Goal: Information Seeking & Learning: Learn about a topic

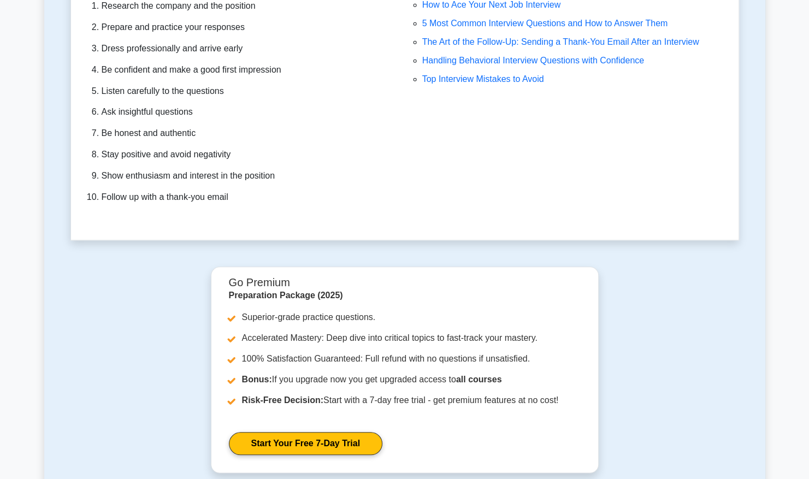
scroll to position [3020, 0]
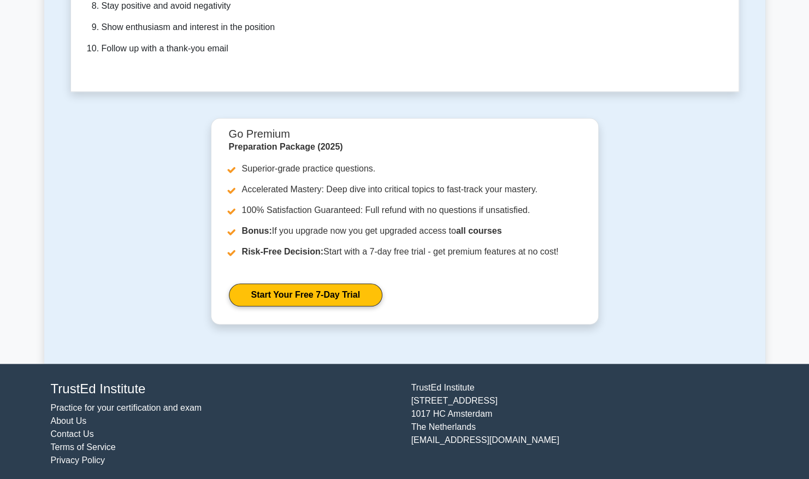
drag, startPoint x: 764, startPoint y: 145, endPoint x: 747, endPoint y: 359, distance: 215.2
drag, startPoint x: 706, startPoint y: 349, endPoint x: 700, endPoint y: 377, distance: 28.5
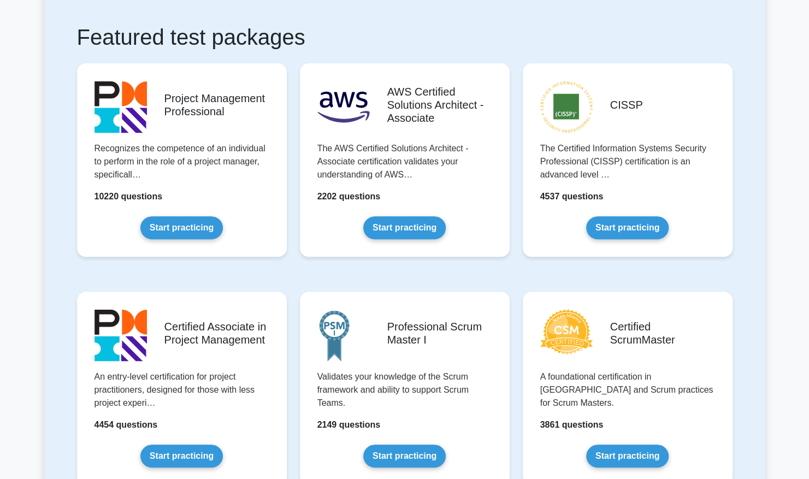
scroll to position [0, 0]
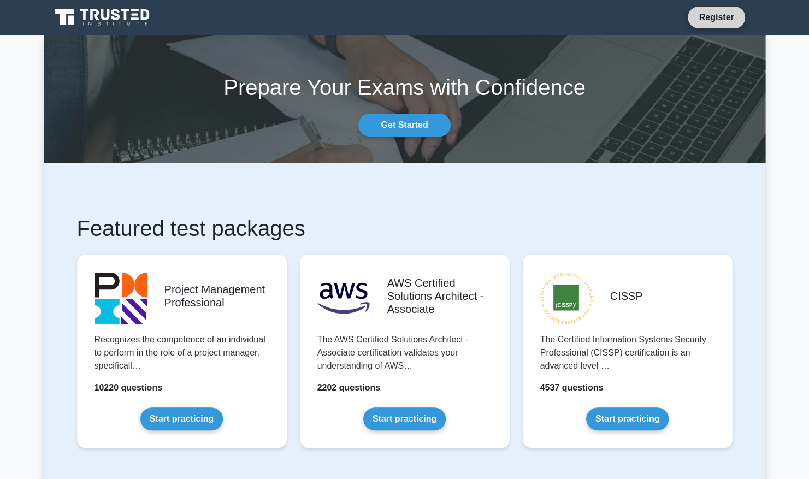
click at [722, 16] on link "Register" at bounding box center [716, 17] width 48 height 14
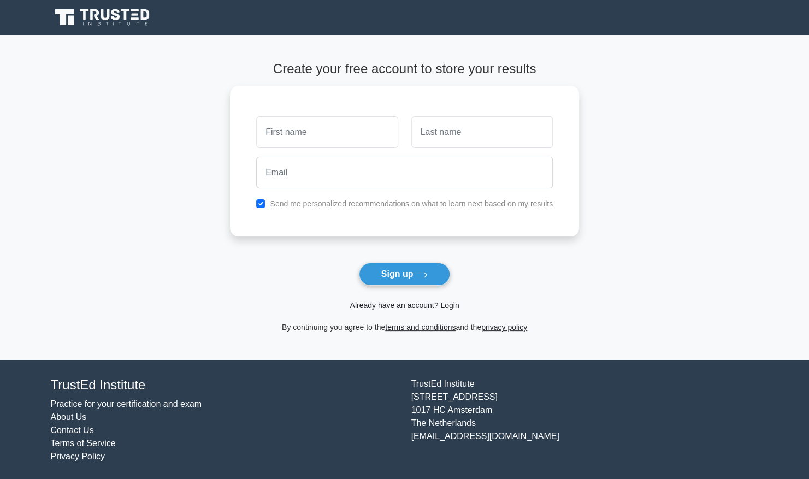
click at [414, 301] on link "Already have an account? Login" at bounding box center [403, 305] width 109 height 9
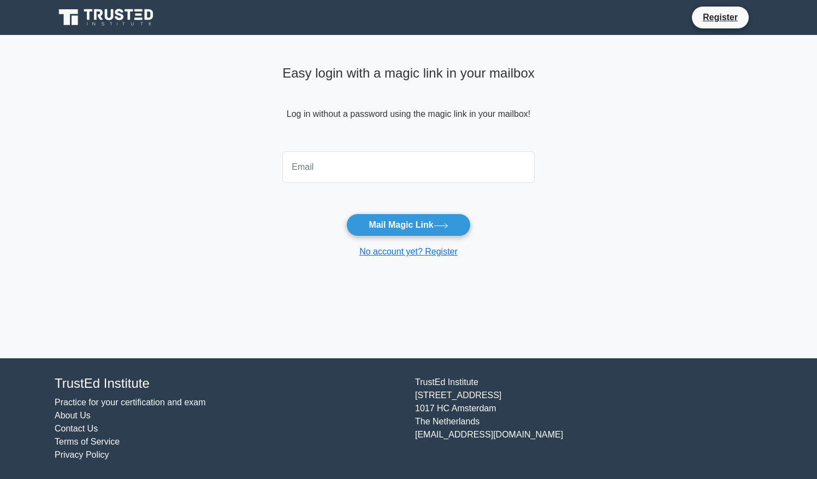
click at [393, 166] on input "email" at bounding box center [408, 167] width 252 height 32
click at [335, 160] on input "email" at bounding box center [408, 167] width 252 height 32
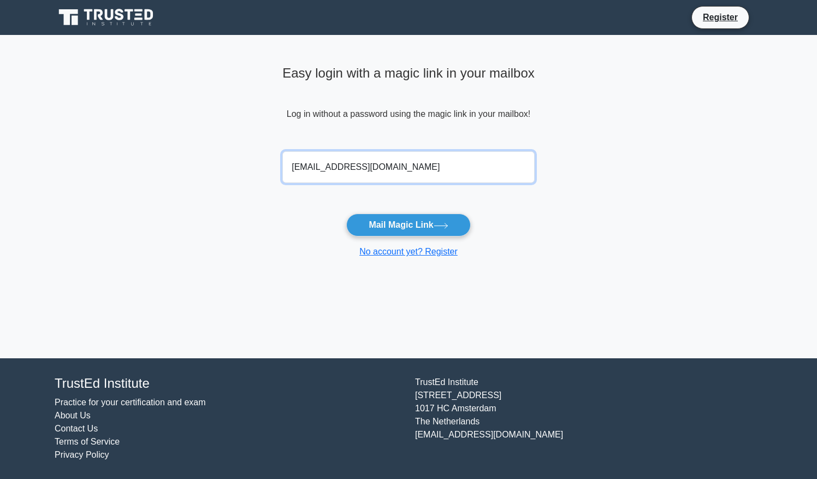
type input "carlmertmatthews@gmail.com"
click at [346, 213] on button "Mail Magic Link" at bounding box center [408, 224] width 124 height 23
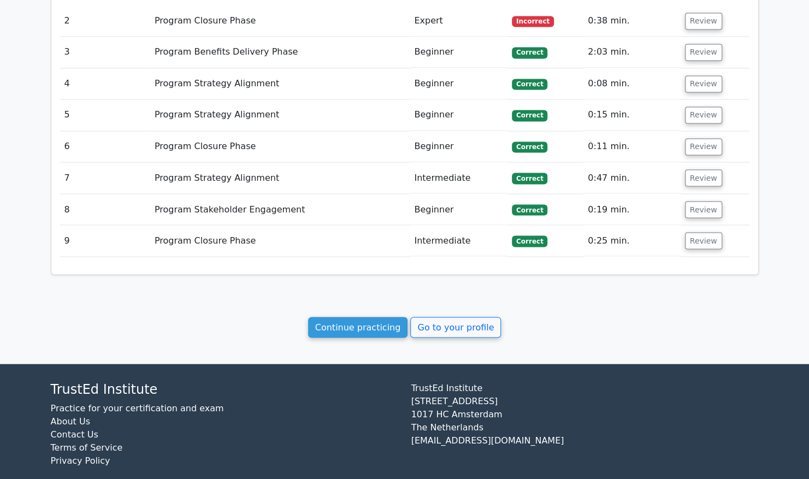
scroll to position [1058, 0]
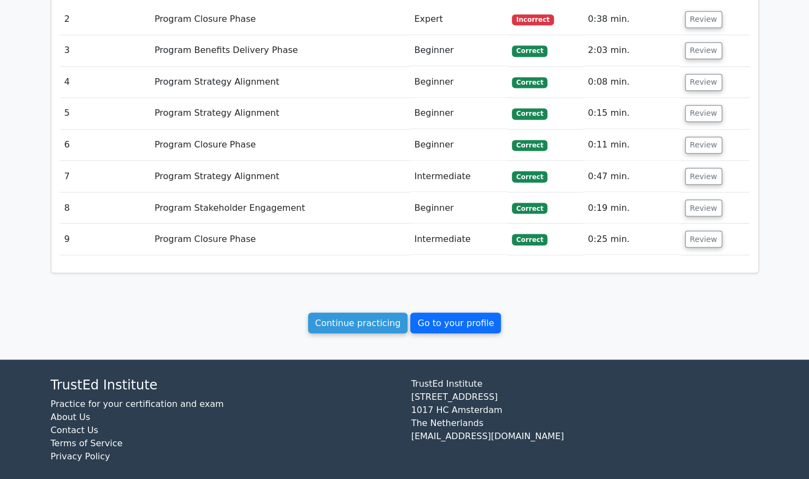
click at [427, 319] on link "Go to your profile" at bounding box center [455, 322] width 91 height 21
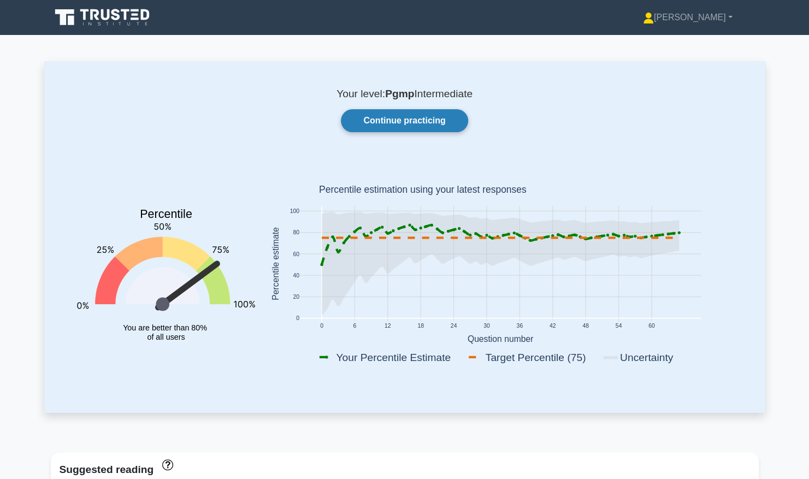
click at [375, 123] on link "Continue practicing" at bounding box center [404, 120] width 127 height 23
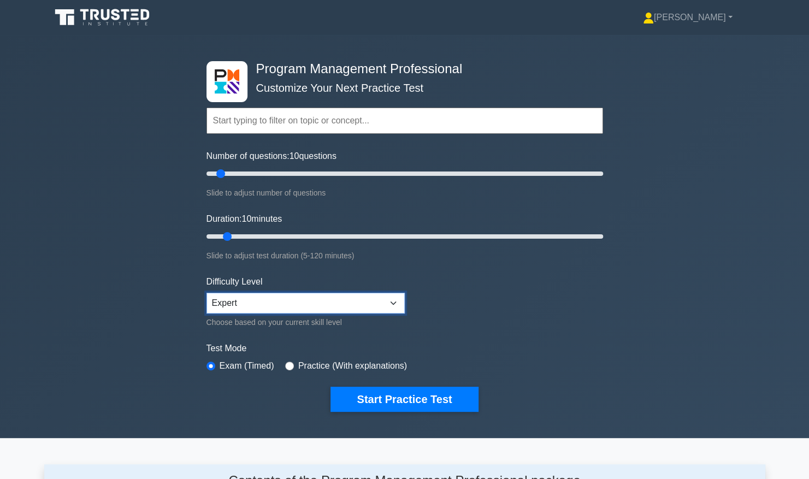
click at [278, 298] on select "Beginner Intermediate Expert" at bounding box center [305, 303] width 198 height 21
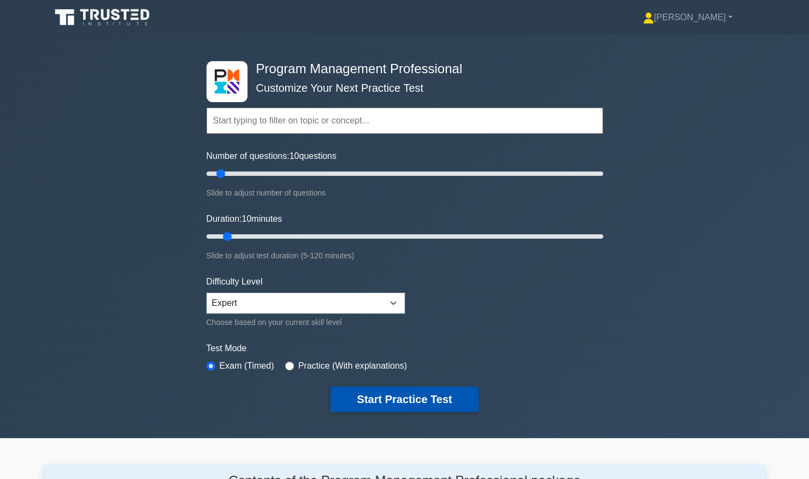
click at [418, 399] on button "Start Practice Test" at bounding box center [403, 399] width 147 height 25
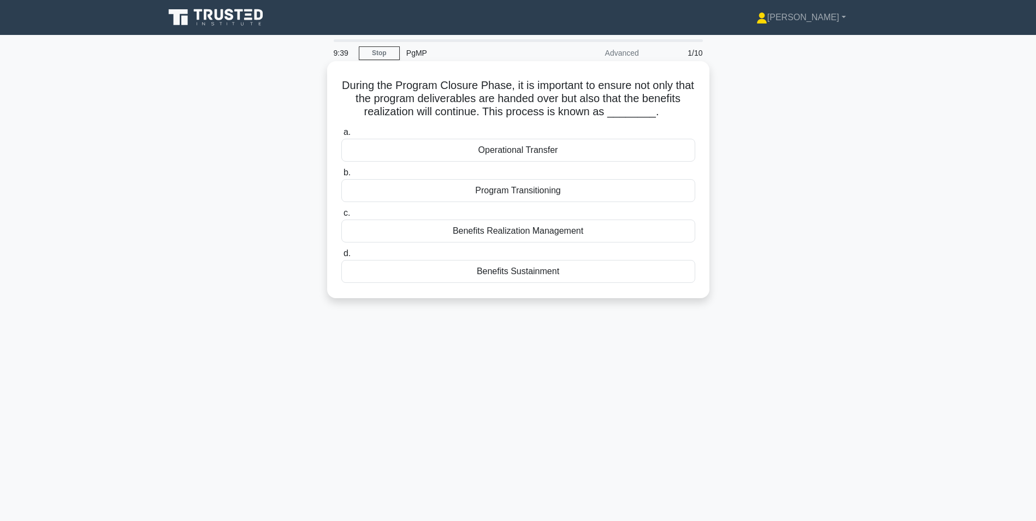
click at [538, 269] on div "Benefits Sustainment" at bounding box center [518, 271] width 354 height 23
click at [341, 257] on input "d. Benefits Sustainment" at bounding box center [341, 253] width 0 height 7
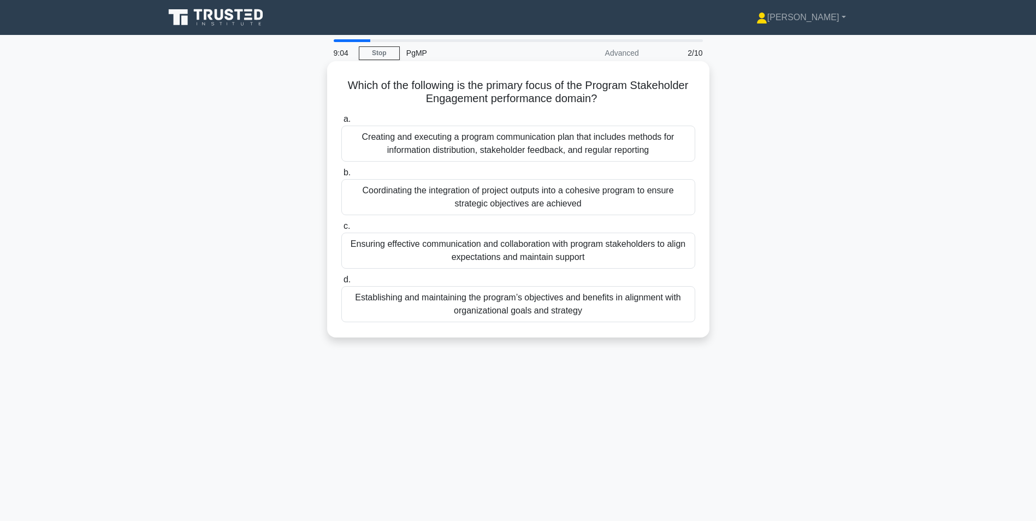
click at [656, 246] on div "Ensuring effective communication and collaboration with program stakeholders to…" at bounding box center [518, 251] width 354 height 36
click at [341, 230] on input "c. Ensuring effective communication and collaboration with program stakeholders…" at bounding box center [341, 226] width 0 height 7
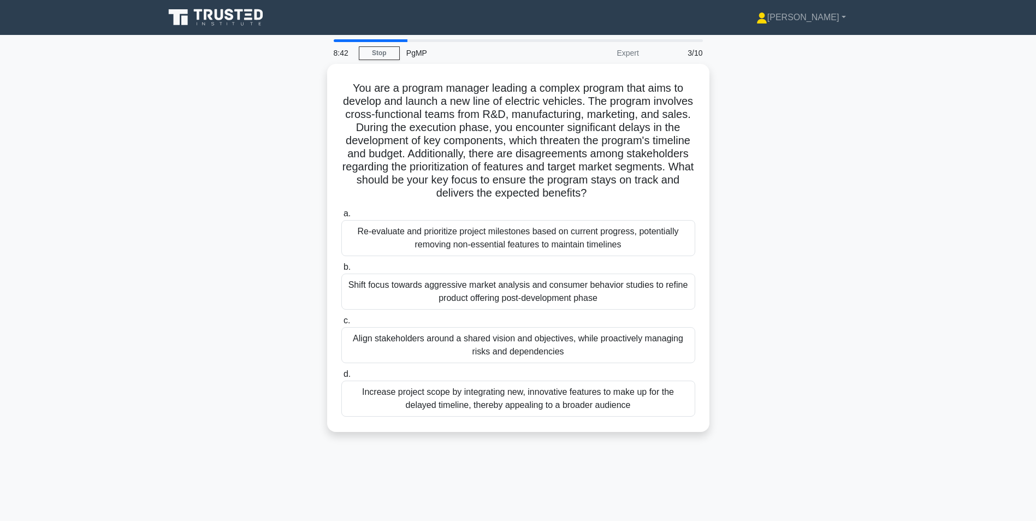
click at [808, 228] on main "8:42 Stop PgMP Expert 3/10 You are a program manager leading a complex program …" at bounding box center [518, 312] width 1036 height 555
click at [799, 216] on div "You are a program manager leading a complex program that aims to develop and la…" at bounding box center [518, 254] width 721 height 381
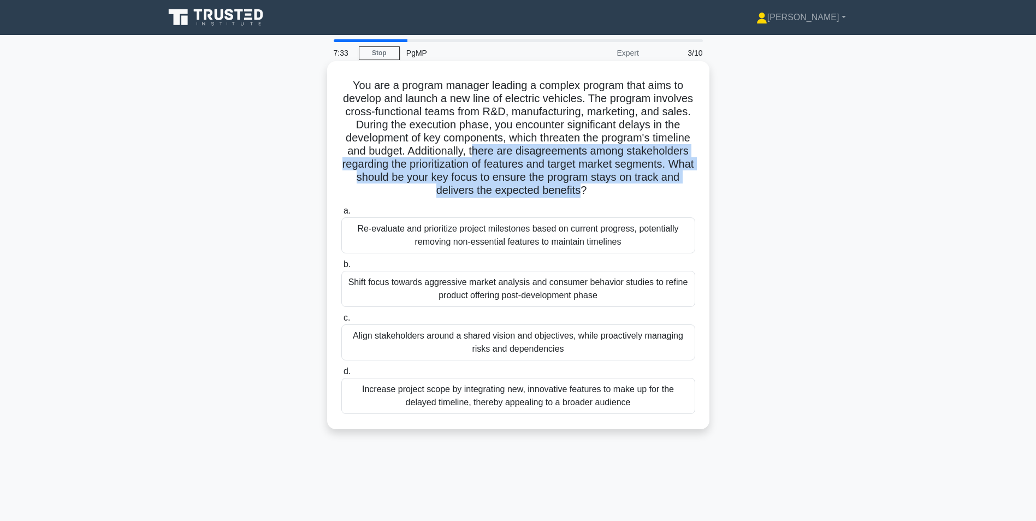
drag, startPoint x: 530, startPoint y: 148, endPoint x: 612, endPoint y: 188, distance: 91.6
click at [612, 188] on h5 "You are a program manager leading a complex program that aims to develop and la…" at bounding box center [518, 138] width 356 height 119
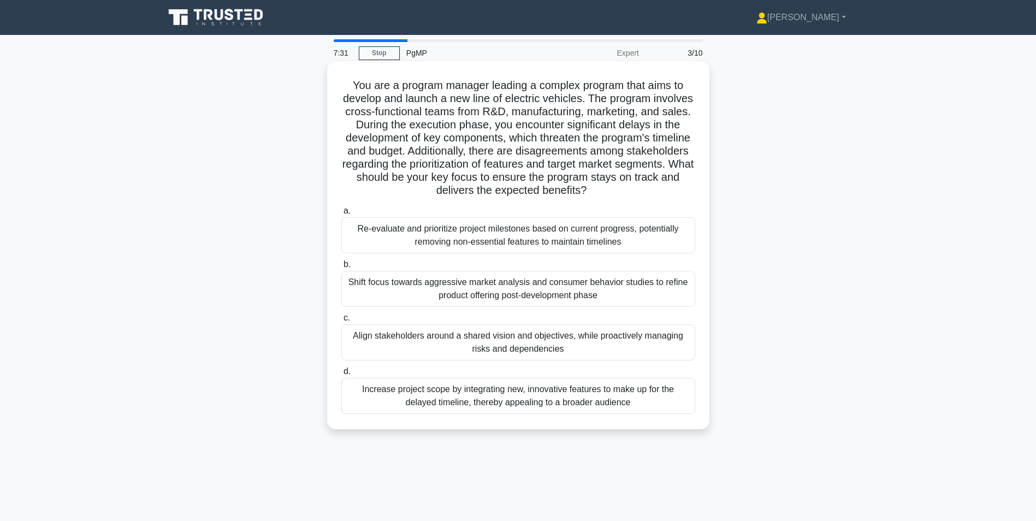
drag, startPoint x: 621, startPoint y: 191, endPoint x: 557, endPoint y: 161, distance: 70.8
click at [557, 161] on h5 "You are a program manager leading a complex program that aims to develop and la…" at bounding box center [518, 138] width 356 height 119
drag, startPoint x: 474, startPoint y: 114, endPoint x: 627, endPoint y: 189, distance: 171.2
click at [627, 189] on h5 "You are a program manager leading a complex program that aims to develop and la…" at bounding box center [518, 138] width 356 height 119
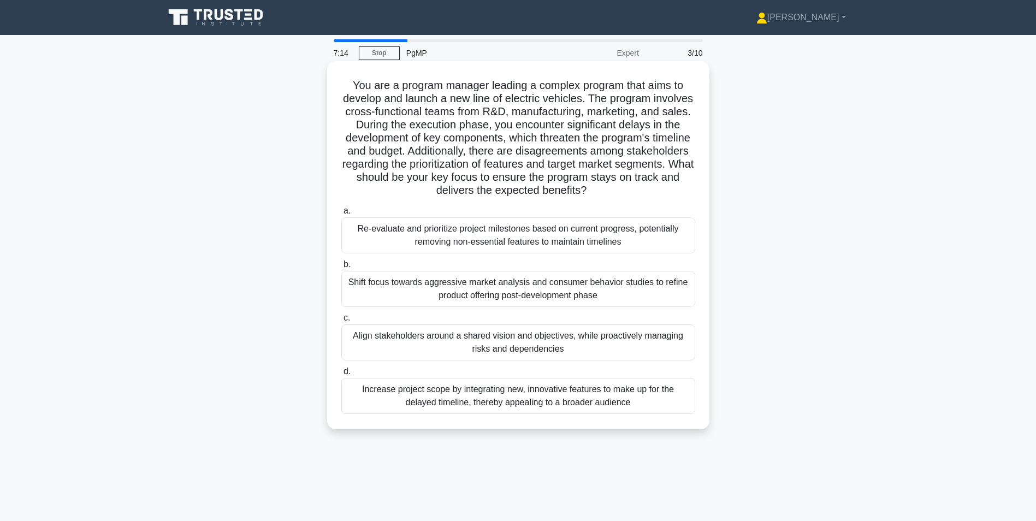
click at [599, 189] on icon ".spinner_0XTQ{transform-origin:center;animation:spinner_y6GP .75s linear infini…" at bounding box center [592, 191] width 13 height 13
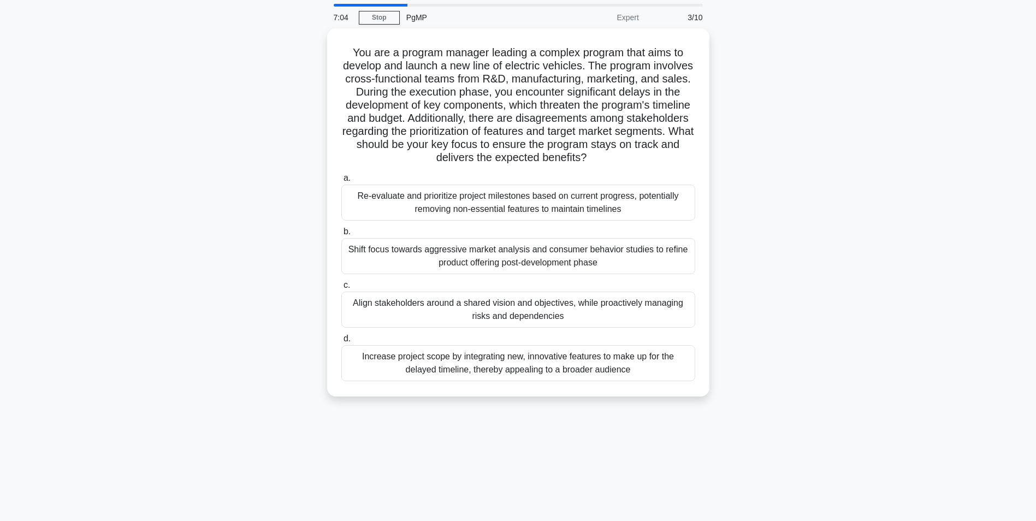
scroll to position [55, 0]
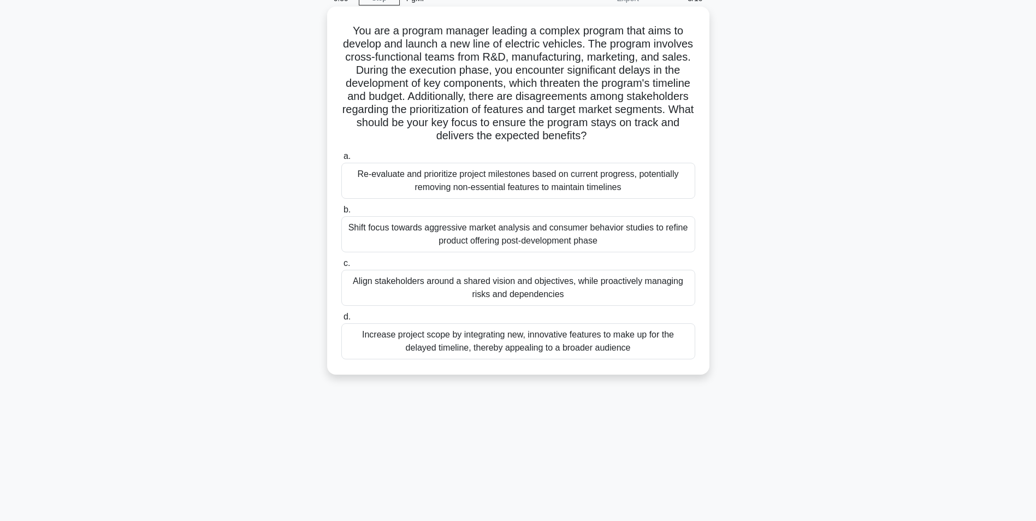
click at [619, 287] on div "Align stakeholders around a shared vision and objectives, while proactively man…" at bounding box center [518, 288] width 354 height 36
click at [341, 267] on input "c. Align stakeholders around a shared vision and objectives, while proactively …" at bounding box center [341, 263] width 0 height 7
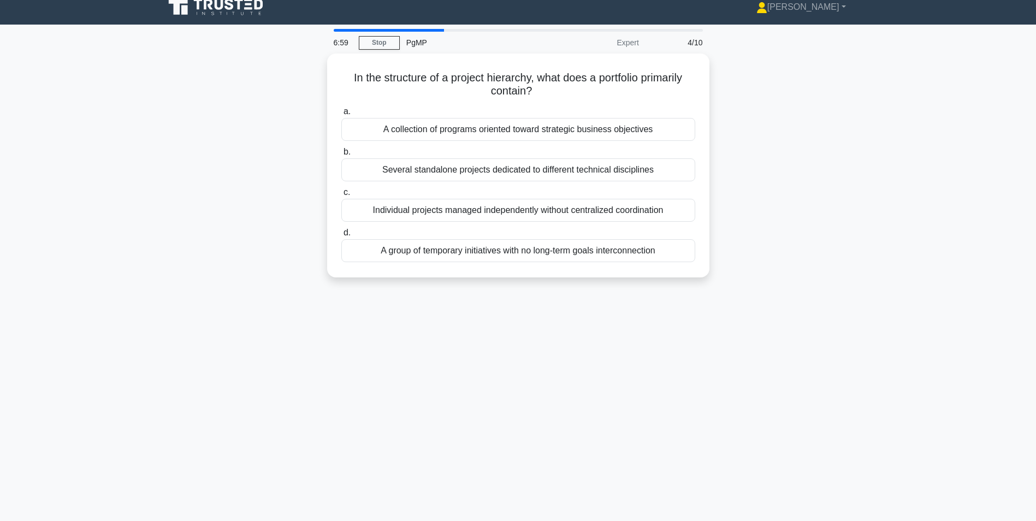
scroll to position [0, 0]
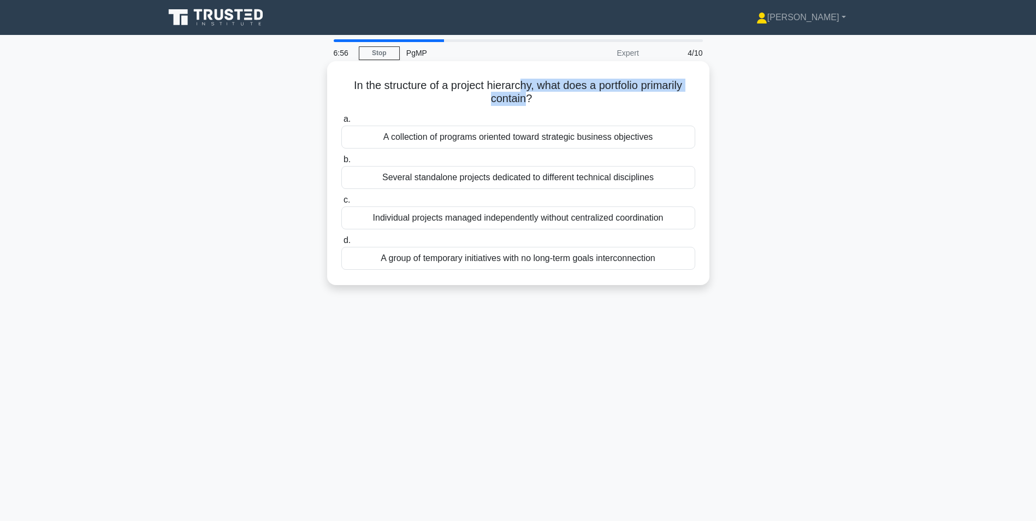
drag, startPoint x: 517, startPoint y: 82, endPoint x: 527, endPoint y: 104, distance: 23.7
click at [527, 104] on h5 "In the structure of a project hierarchy, what does a portfolio primarily contai…" at bounding box center [518, 92] width 356 height 27
drag, startPoint x: 527, startPoint y: 104, endPoint x: 525, endPoint y: 90, distance: 14.4
click at [525, 90] on h5 "In the structure of a project hierarchy, what does a portfolio primarily contai…" at bounding box center [518, 92] width 356 height 27
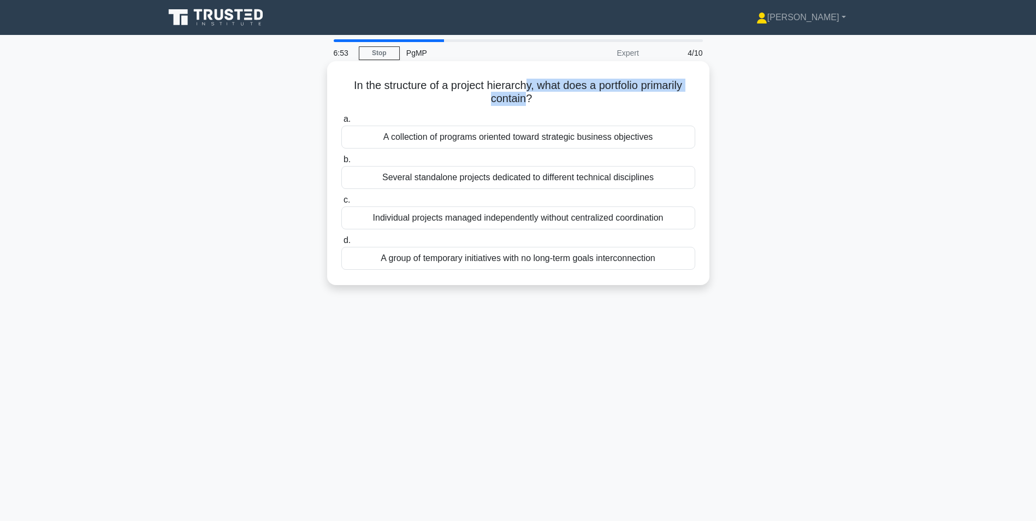
drag, startPoint x: 525, startPoint y: 90, endPoint x: 496, endPoint y: 96, distance: 30.1
click at [496, 96] on h5 "In the structure of a project hierarchy, what does a portfolio primarily contai…" at bounding box center [518, 92] width 356 height 27
drag, startPoint x: 545, startPoint y: 99, endPoint x: 545, endPoint y: 89, distance: 10.4
click at [545, 89] on h5 "In the structure of a project hierarchy, what does a portfolio primarily contai…" at bounding box center [518, 92] width 356 height 27
drag, startPoint x: 545, startPoint y: 89, endPoint x: 510, endPoint y: 90, distance: 34.9
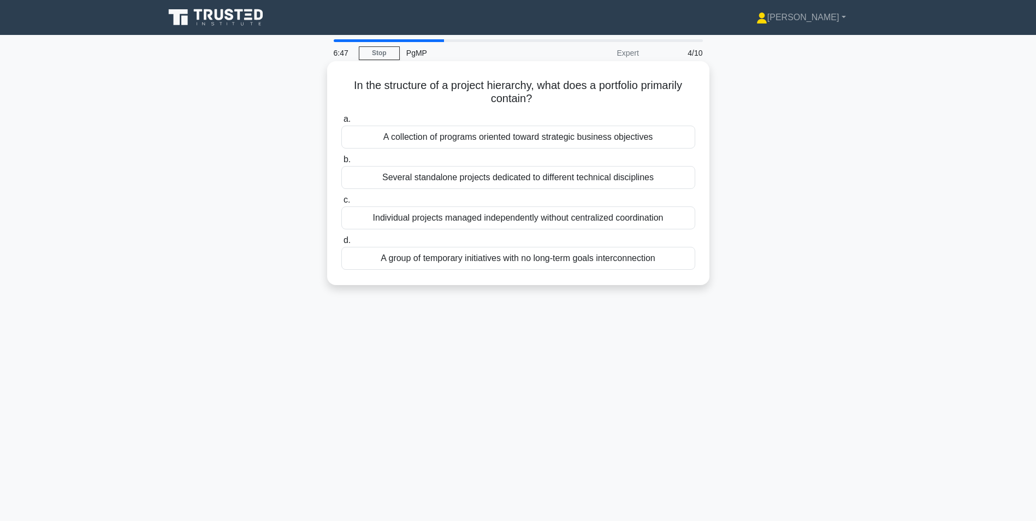
click at [510, 90] on h5 "In the structure of a project hierarchy, what does a portfolio primarily contai…" at bounding box center [518, 92] width 356 height 27
drag, startPoint x: 540, startPoint y: 106, endPoint x: 334, endPoint y: 89, distance: 207.1
click at [334, 89] on div "In the structure of a project hierarchy, what does a portfolio primarily contai…" at bounding box center [517, 173] width 373 height 215
click at [511, 99] on h5 "In the structure of a project hierarchy, what does a portfolio primarily contai…" at bounding box center [518, 92] width 356 height 27
click at [531, 139] on div "A collection of programs oriented toward strategic business objectives" at bounding box center [518, 137] width 354 height 23
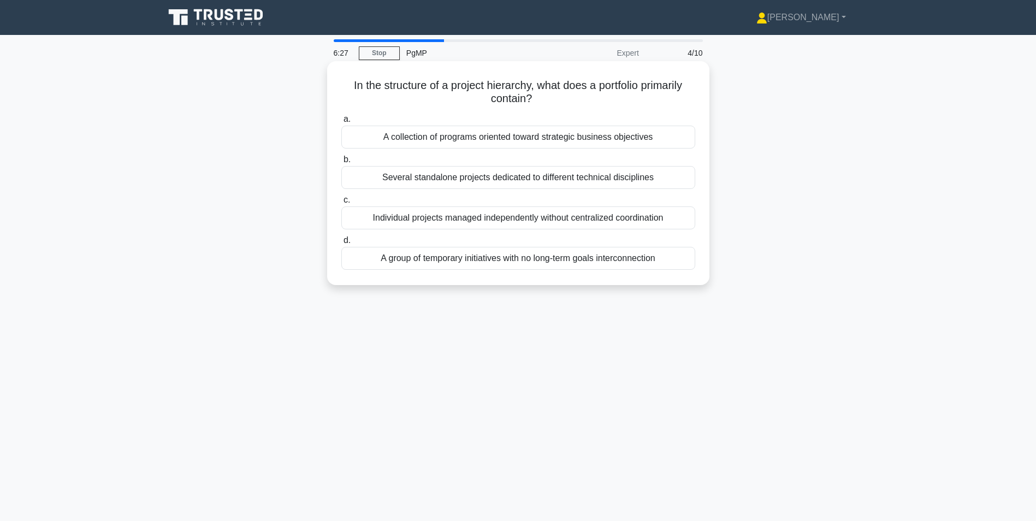
click at [341, 123] on input "a. A collection of programs oriented toward strategic business objectives" at bounding box center [341, 119] width 0 height 7
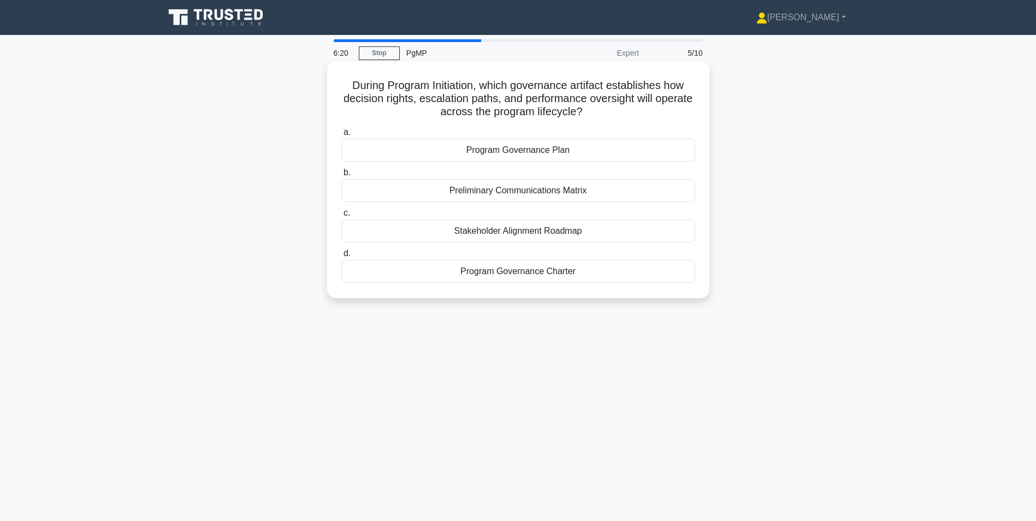
drag, startPoint x: 490, startPoint y: 79, endPoint x: 622, endPoint y: 107, distance: 134.5
click at [622, 107] on h5 "During Program Initiation, which governance artifact establishes how decision r…" at bounding box center [518, 99] width 356 height 40
drag, startPoint x: 597, startPoint y: 104, endPoint x: 479, endPoint y: 84, distance: 119.6
click at [479, 84] on h5 "During Program Initiation, which governance artifact establishes how decision r…" at bounding box center [518, 99] width 356 height 40
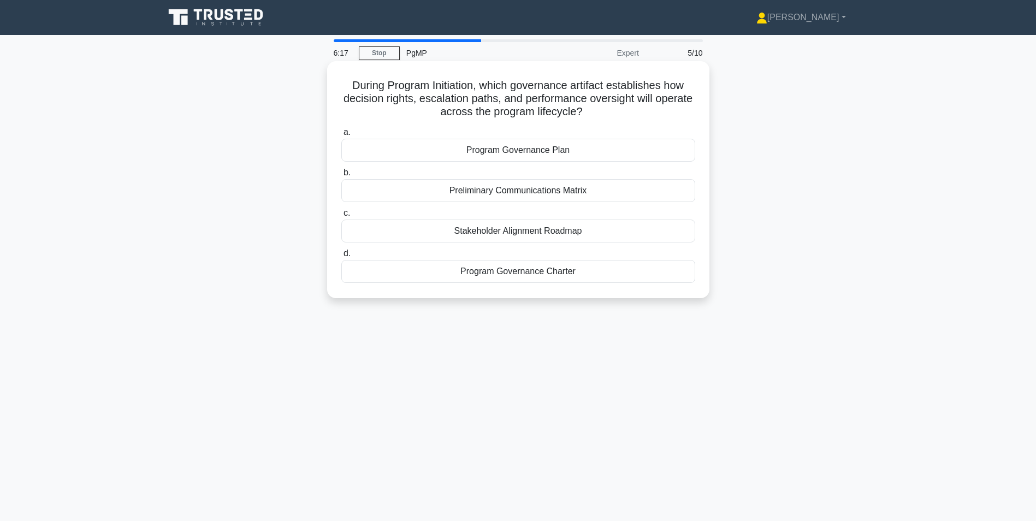
click at [479, 84] on h5 "During Program Initiation, which governance artifact establishes how decision r…" at bounding box center [518, 99] width 356 height 40
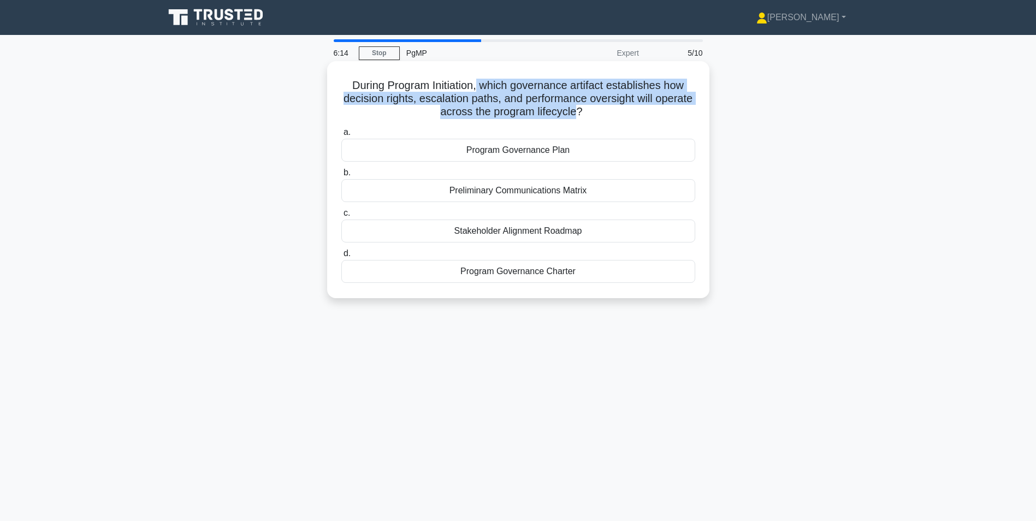
drag, startPoint x: 598, startPoint y: 108, endPoint x: 478, endPoint y: 84, distance: 123.0
click at [478, 84] on h5 "During Program Initiation, which governance artifact establishes how decision r…" at bounding box center [518, 99] width 356 height 40
drag, startPoint x: 478, startPoint y: 84, endPoint x: 482, endPoint y: 88, distance: 6.2
click at [482, 88] on h5 "During Program Initiation, which governance artifact establishes how decision r…" at bounding box center [518, 99] width 356 height 40
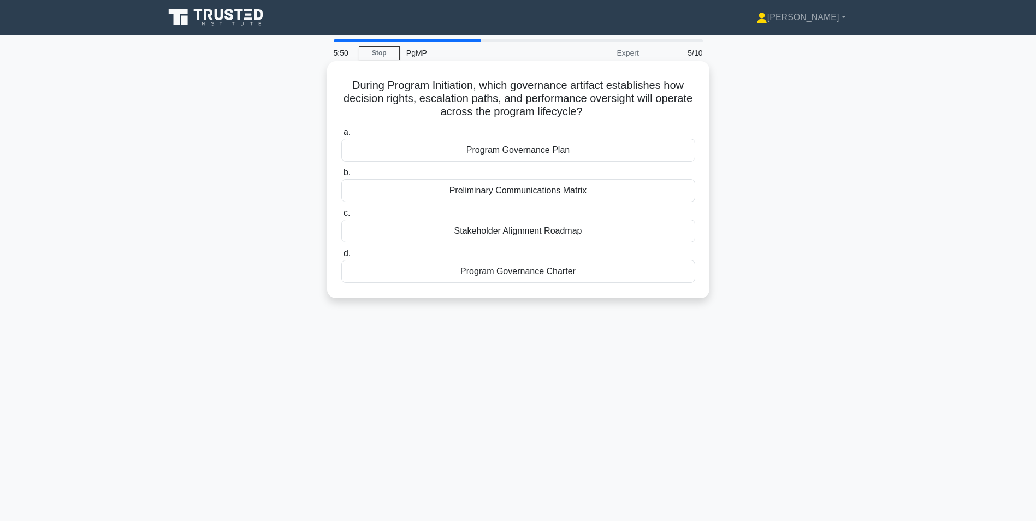
click at [538, 150] on div "Program Governance Plan" at bounding box center [518, 150] width 354 height 23
click at [341, 136] on input "a. Program Governance Plan" at bounding box center [341, 132] width 0 height 7
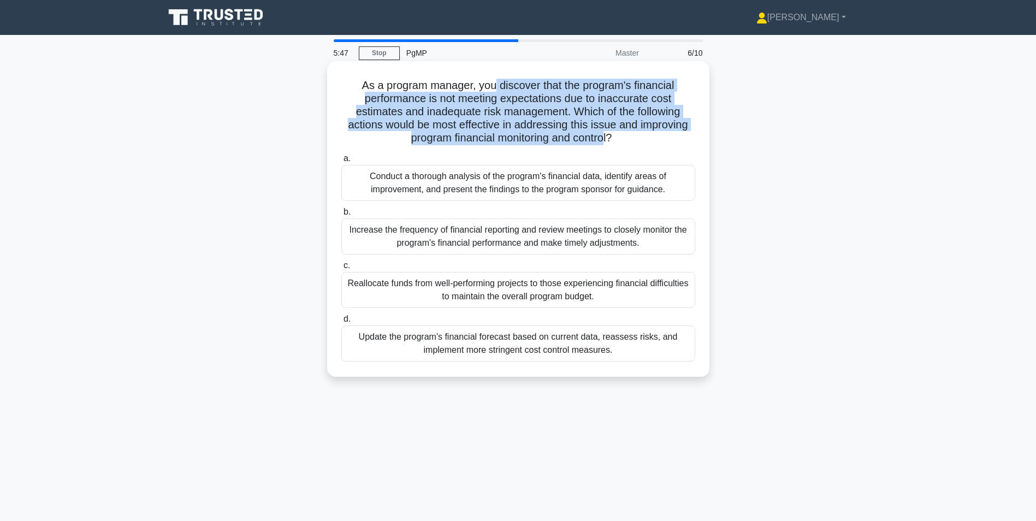
drag, startPoint x: 607, startPoint y: 132, endPoint x: 492, endPoint y: 86, distance: 123.7
click at [492, 86] on h5 "As a program manager, you discover that the program's financial performance is …" at bounding box center [518, 112] width 356 height 67
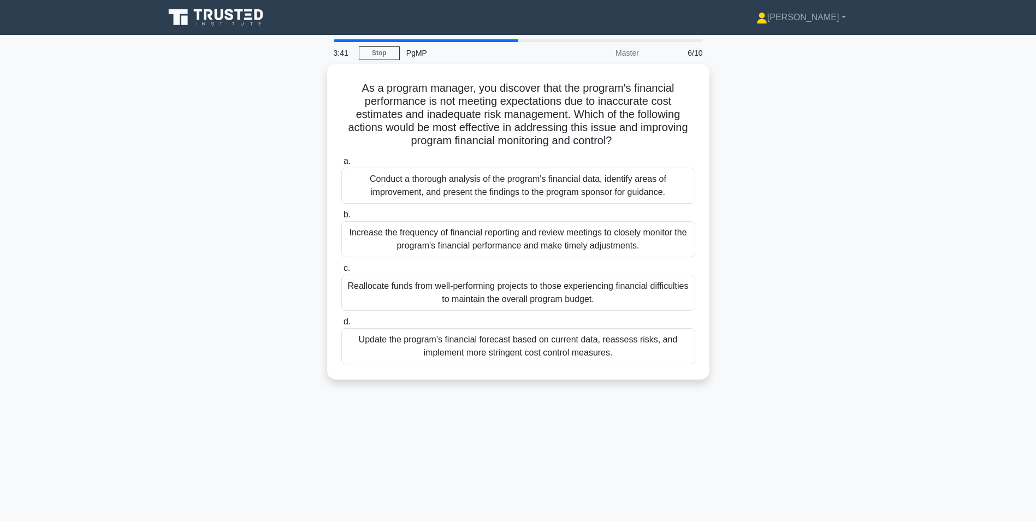
click at [282, 223] on div "As a program manager, you discover that the program's financial performance is …" at bounding box center [518, 228] width 721 height 329
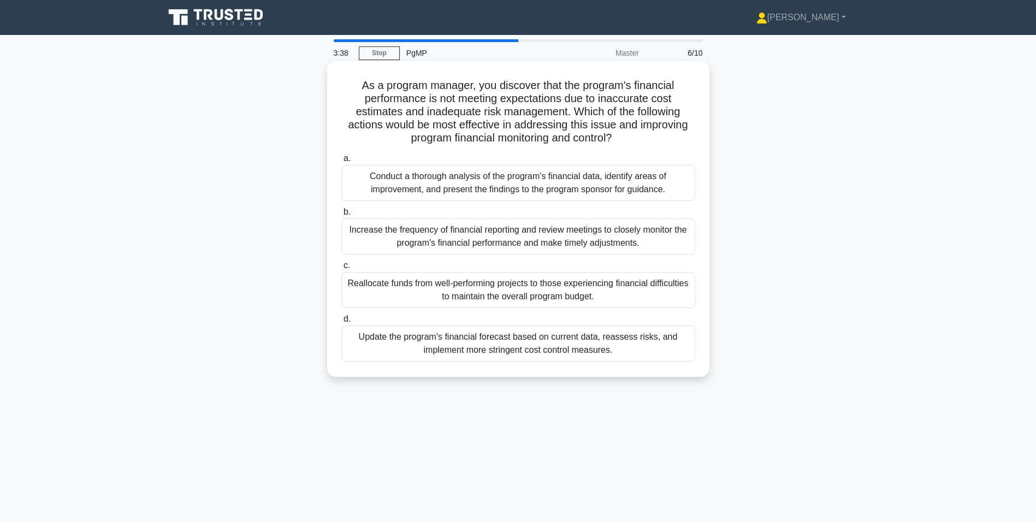
click at [397, 344] on div "Update the program's financial forecast based on current data, reassess risks, …" at bounding box center [518, 343] width 354 height 36
click at [341, 323] on input "d. Update the program's financial forecast based on current data, reassess risk…" at bounding box center [341, 319] width 0 height 7
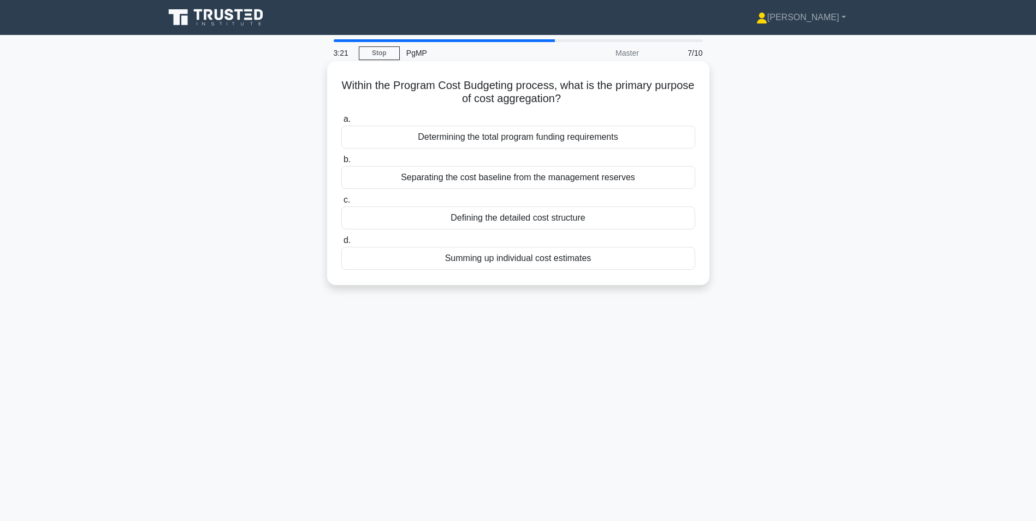
click at [406, 139] on div "Determining the total program funding requirements" at bounding box center [518, 137] width 354 height 23
click at [341, 123] on input "a. Determining the total program funding requirements" at bounding box center [341, 119] width 0 height 7
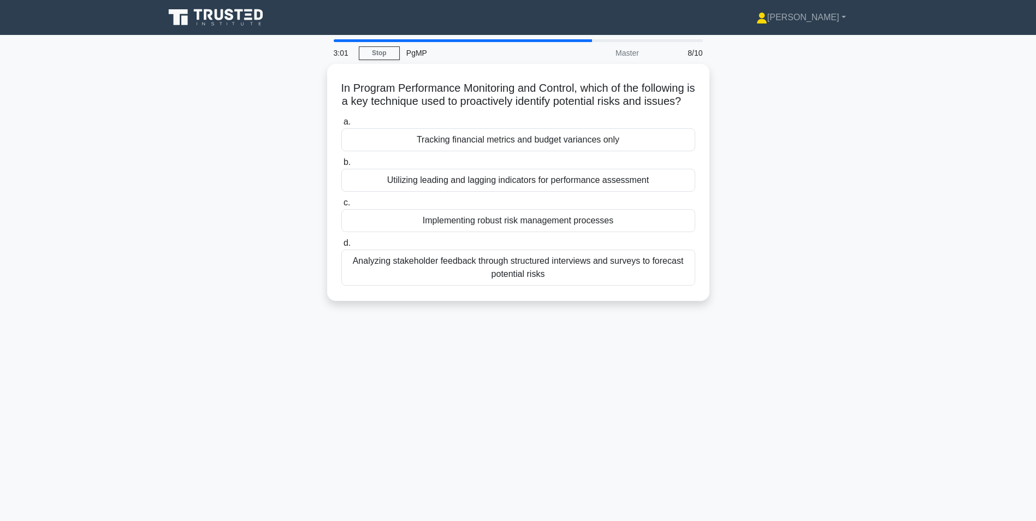
click at [757, 254] on div "In Program Performance Monitoring and Control, which of the following is a key …" at bounding box center [518, 189] width 721 height 250
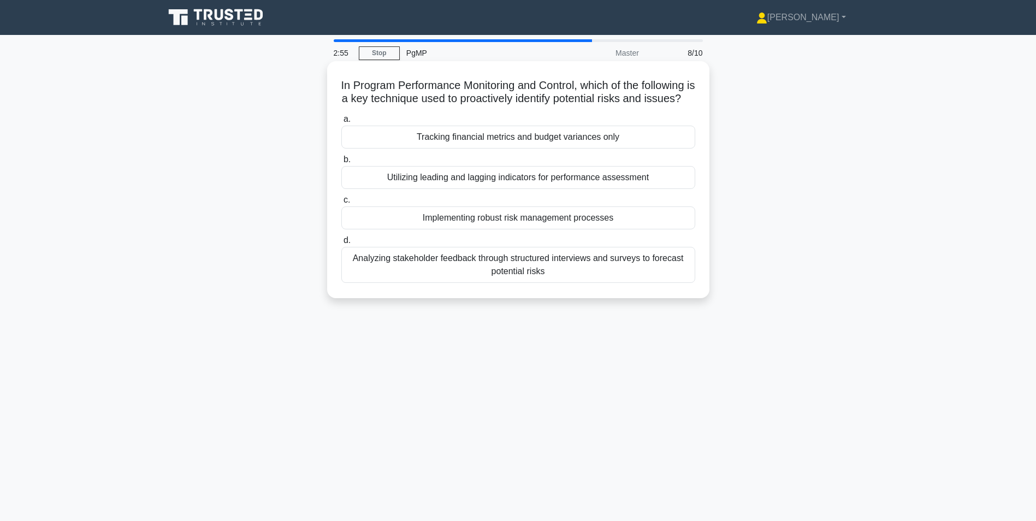
click at [662, 229] on div "Implementing robust risk management processes" at bounding box center [518, 217] width 354 height 23
click at [341, 204] on input "c. Implementing robust risk management processes" at bounding box center [341, 200] width 0 height 7
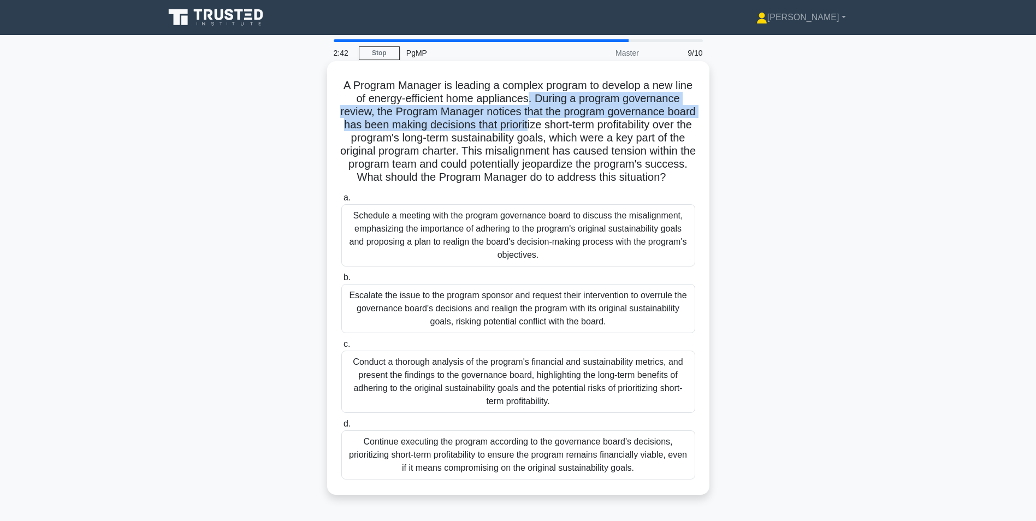
drag, startPoint x: 539, startPoint y: 100, endPoint x: 564, endPoint y: 130, distance: 38.4
click at [564, 130] on h5 "A Program Manager is leading a complex program to develop a new line of energy-…" at bounding box center [518, 132] width 356 height 106
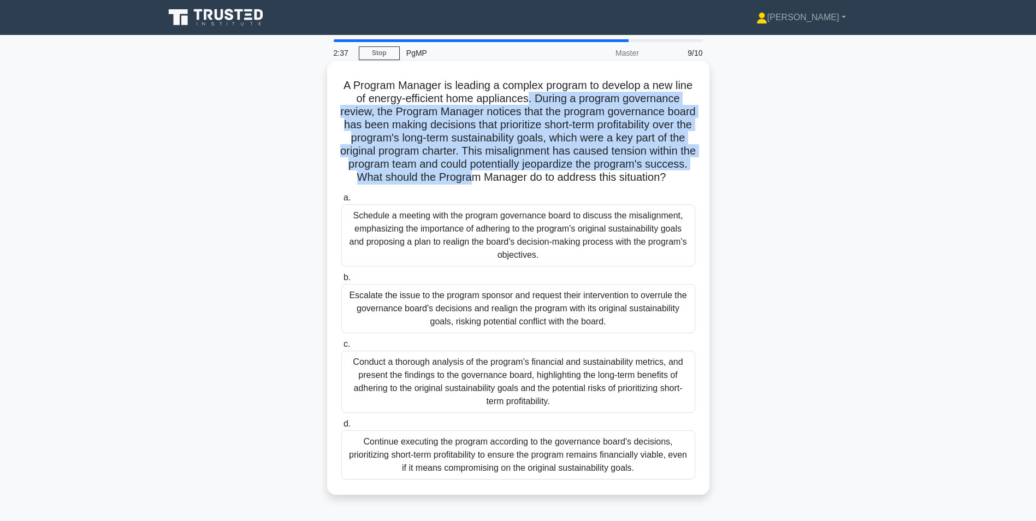
drag, startPoint x: 540, startPoint y: 97, endPoint x: 559, endPoint y: 180, distance: 84.9
click at [559, 180] on h5 "A Program Manager is leading a complex program to develop a new line of energy-…" at bounding box center [518, 132] width 356 height 106
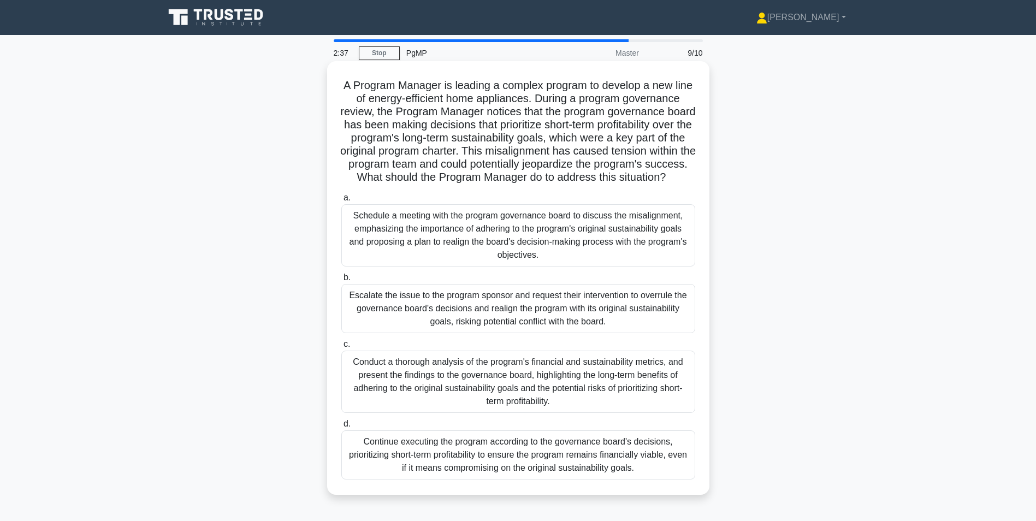
drag, startPoint x: 559, startPoint y: 180, endPoint x: 550, endPoint y: 195, distance: 17.3
click at [666, 185] on icon ".spinner_0XTQ{transform-origin:center;animation:spinner_y6GP .75s linear infini…" at bounding box center [672, 177] width 13 height 13
drag, startPoint x: 549, startPoint y: 181, endPoint x: 550, endPoint y: 144, distance: 37.7
click at [550, 144] on h5 "A Program Manager is leading a complex program to develop a new line of energy-…" at bounding box center [518, 132] width 356 height 106
drag, startPoint x: 550, startPoint y: 144, endPoint x: 511, endPoint y: 150, distance: 39.8
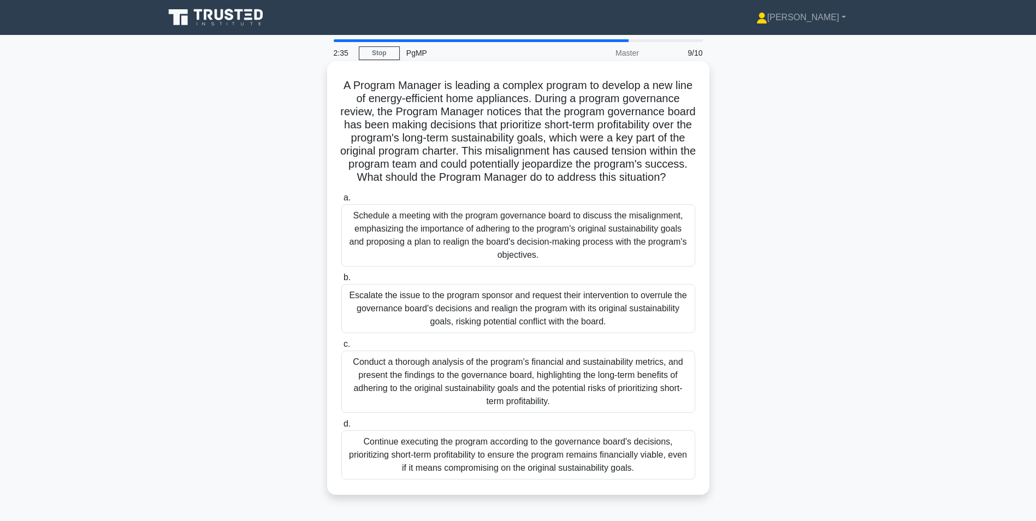
click at [511, 150] on h5 "A Program Manager is leading a complex program to develop a new line of energy-…" at bounding box center [518, 132] width 356 height 106
drag, startPoint x: 516, startPoint y: 121, endPoint x: 521, endPoint y: 130, distance: 10.3
click at [521, 130] on h5 "A Program Manager is leading a complex program to develop a new line of energy-…" at bounding box center [518, 132] width 356 height 106
click at [610, 259] on div "Schedule a meeting with the program governance board to discuss the misalignmen…" at bounding box center [518, 235] width 354 height 62
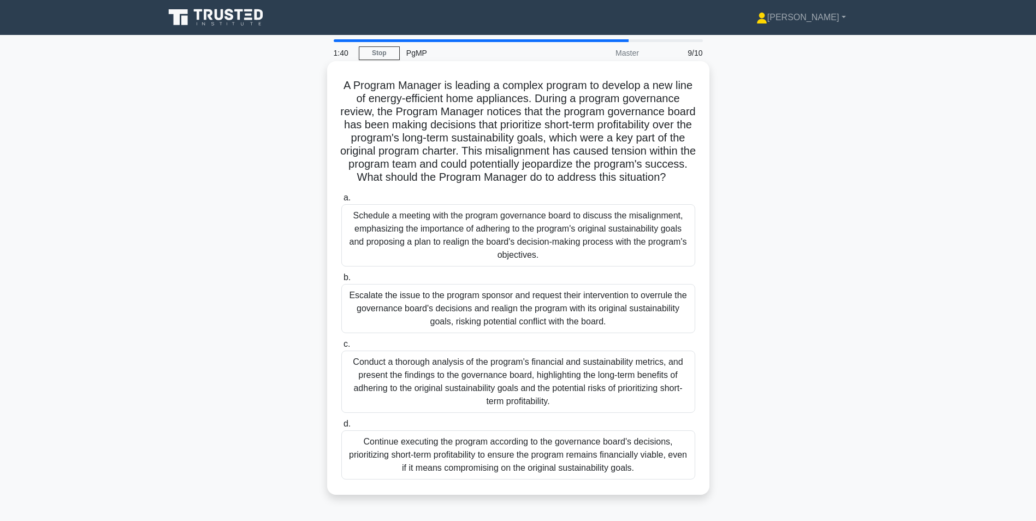
click at [341, 201] on input "a. Schedule a meeting with the program governance board to discuss the misalign…" at bounding box center [341, 197] width 0 height 7
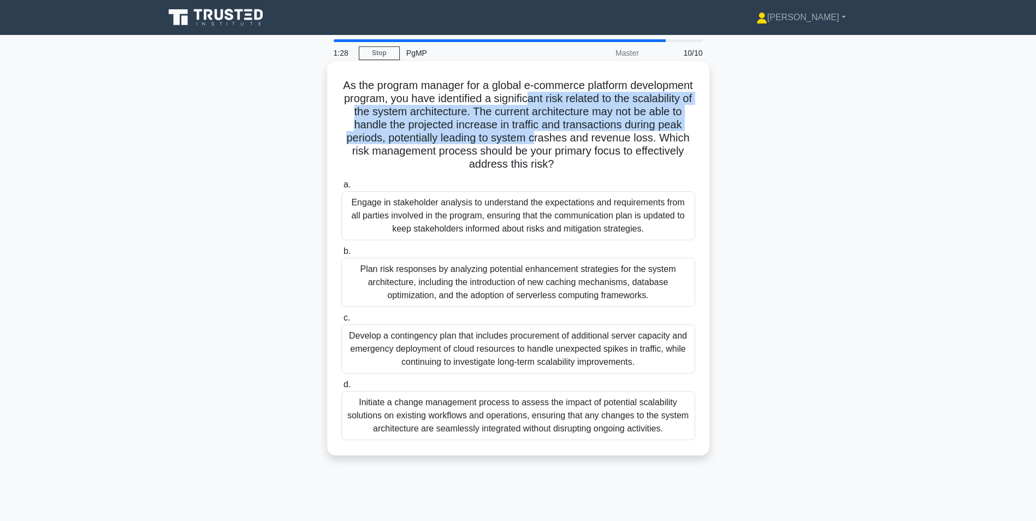
drag, startPoint x: 604, startPoint y: 105, endPoint x: 598, endPoint y: 135, distance: 30.6
click at [598, 135] on h5 "As the program manager for a global e-commerce platform development program, yo…" at bounding box center [518, 125] width 356 height 93
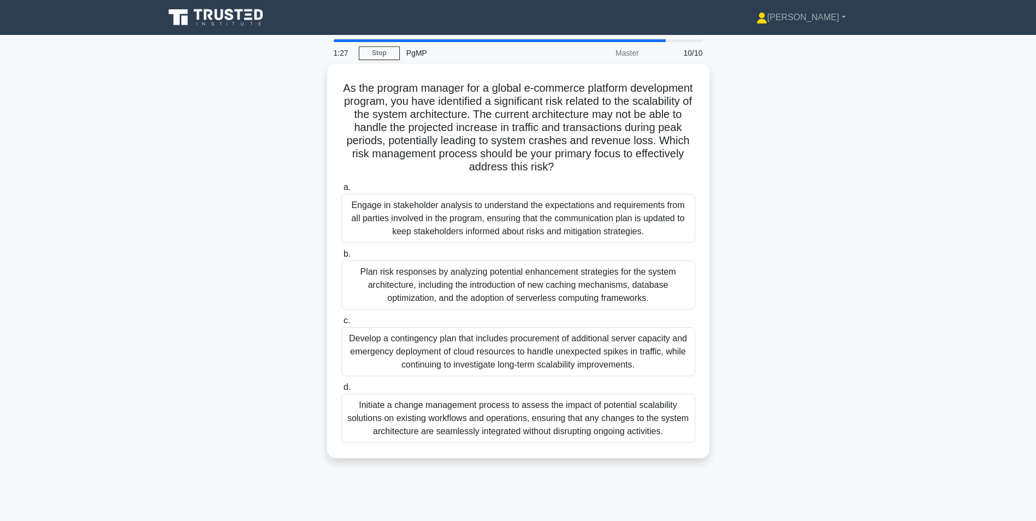
drag, startPoint x: 598, startPoint y: 135, endPoint x: 735, endPoint y: 137, distance: 137.6
click at [735, 137] on div "As the program manager for a global e-commerce platform development program, yo…" at bounding box center [518, 267] width 721 height 407
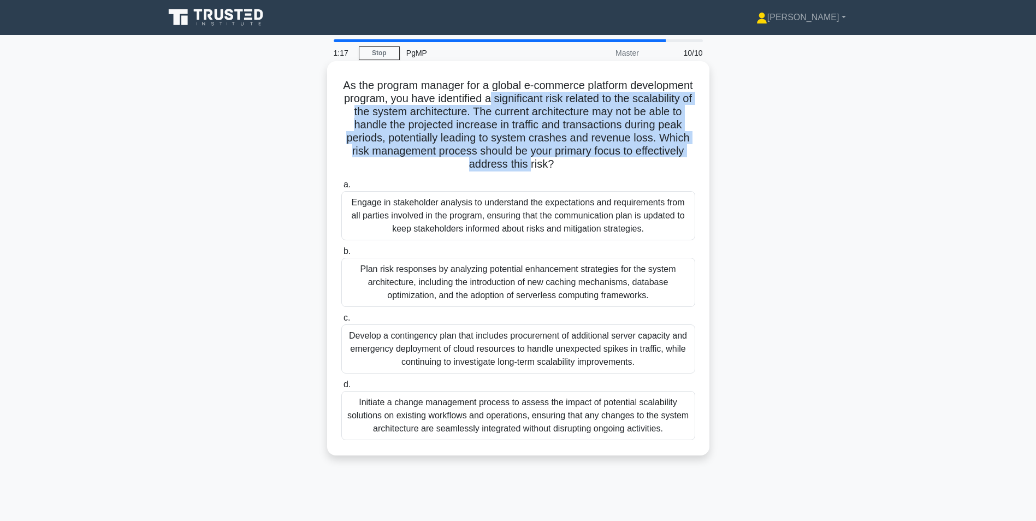
drag, startPoint x: 563, startPoint y: 96, endPoint x: 556, endPoint y: 164, distance: 69.2
click at [556, 164] on h5 "As the program manager for a global e-commerce platform development program, yo…" at bounding box center [518, 125] width 356 height 93
drag, startPoint x: 556, startPoint y: 164, endPoint x: 517, endPoint y: 167, distance: 38.9
click at [517, 167] on h5 "As the program manager for a global e-commerce platform development program, yo…" at bounding box center [518, 125] width 356 height 93
drag, startPoint x: 522, startPoint y: 165, endPoint x: 505, endPoint y: 97, distance: 70.4
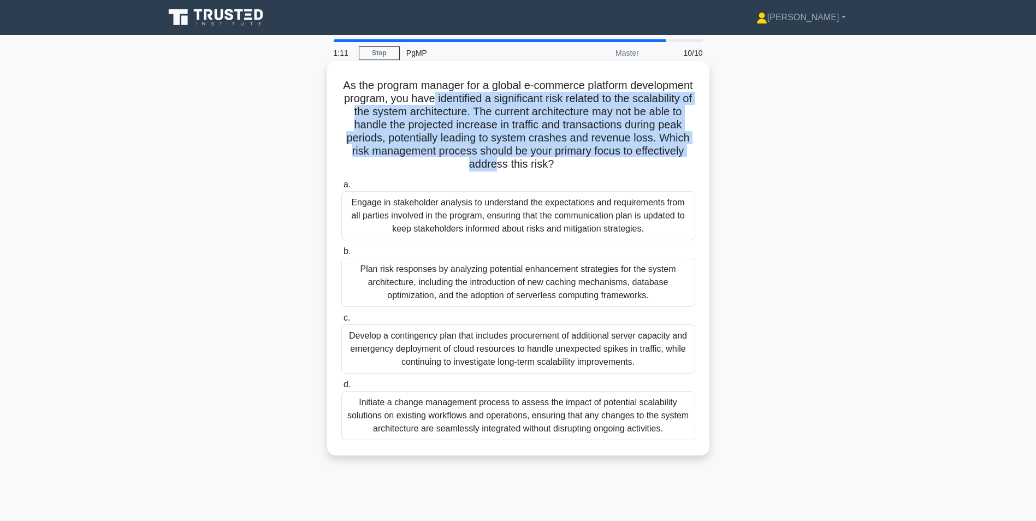
click at [505, 97] on h5 "As the program manager for a global e-commerce platform development program, yo…" at bounding box center [518, 125] width 356 height 93
drag, startPoint x: 505, startPoint y: 97, endPoint x: 497, endPoint y: 145, distance: 48.7
click at [497, 145] on h5 "As the program manager for a global e-commerce platform development program, yo…" at bounding box center [518, 125] width 356 height 93
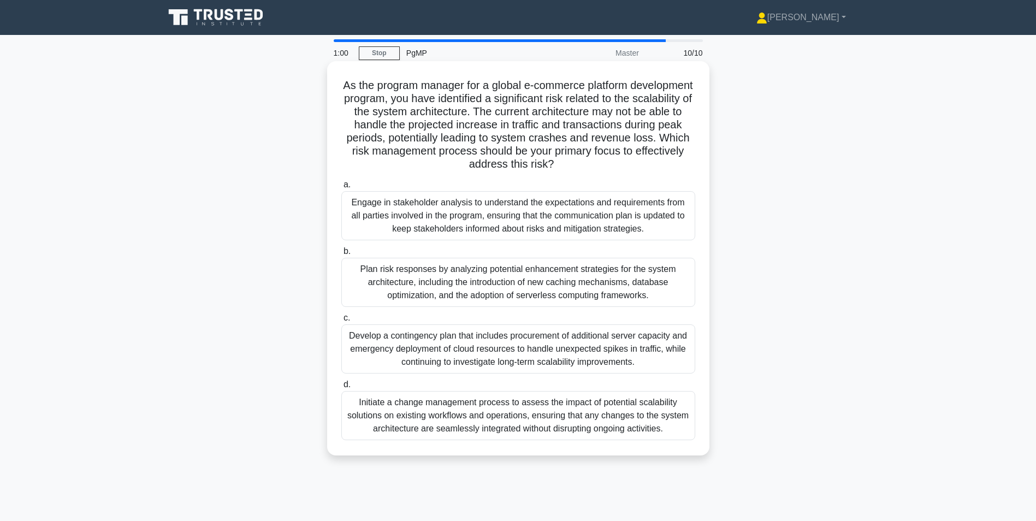
click at [599, 405] on div "Initiate a change management process to assess the impact of potential scalabil…" at bounding box center [518, 415] width 354 height 49
click at [341, 388] on input "d. Initiate a change management process to assess the impact of potential scala…" at bounding box center [341, 384] width 0 height 7
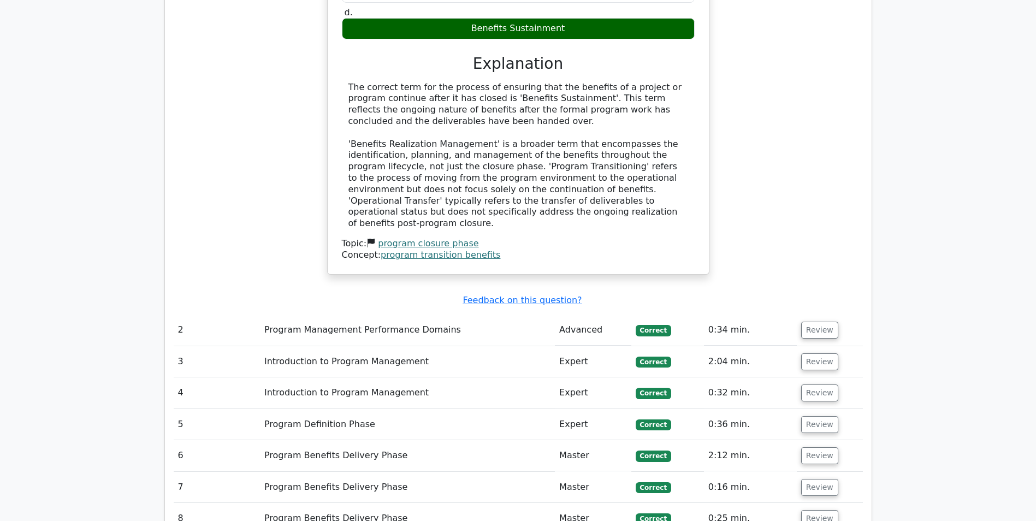
scroll to position [1119, 0]
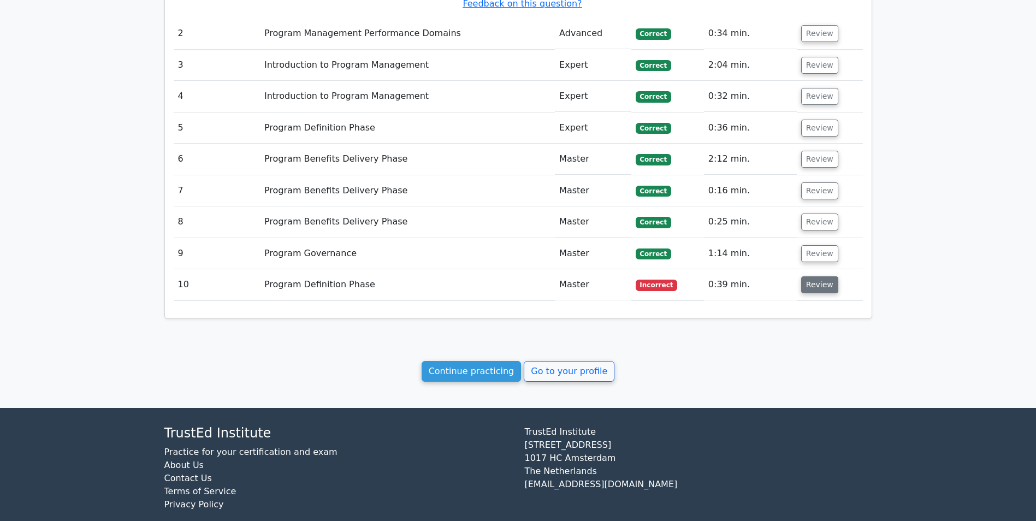
click at [802, 276] on button "Review" at bounding box center [819, 284] width 37 height 17
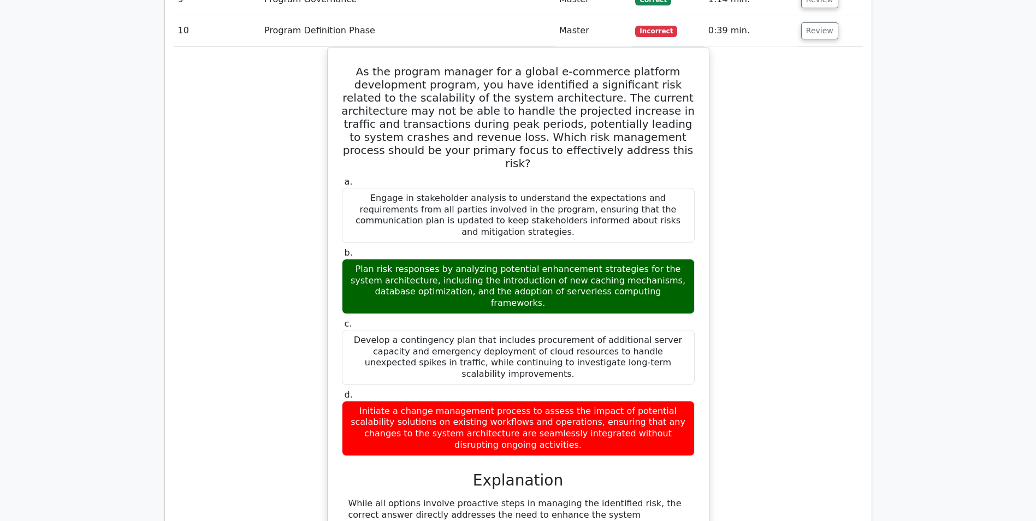
scroll to position [1392, 0]
